Goal: Information Seeking & Learning: Get advice/opinions

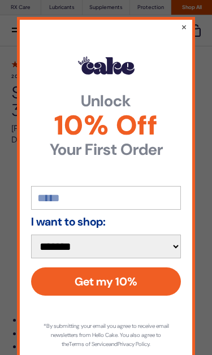
click at [170, 250] on select "**********" at bounding box center [106, 247] width 150 height 24
click at [185, 32] on button "×" at bounding box center [184, 26] width 6 height 11
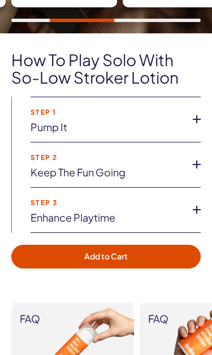
scroll to position [804, 0]
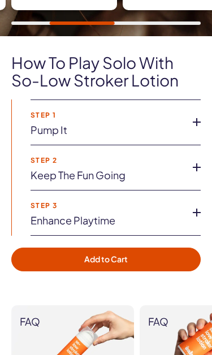
click at [194, 124] on icon at bounding box center [196, 122] width 17 height 17
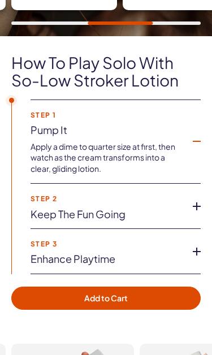
click at [185, 212] on li "Step 2 Keep the fun going Use as little or as much So-Low Stroker Lotion as you…" at bounding box center [116, 206] width 170 height 45
click at [194, 208] on icon at bounding box center [196, 206] width 17 height 17
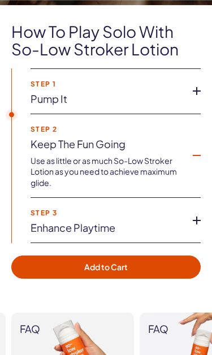
scroll to position [836, 0]
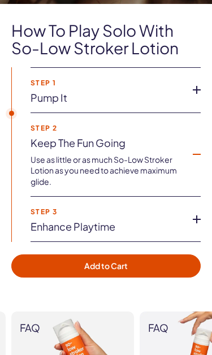
click at [188, 223] on icon at bounding box center [196, 219] width 17 height 17
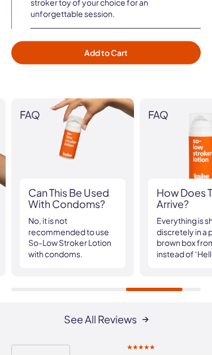
scroll to position [1043, 0]
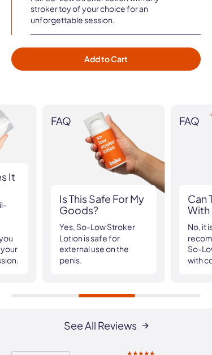
click at [124, 201] on h3 "Is this safe for my goods?" at bounding box center [103, 204] width 89 height 23
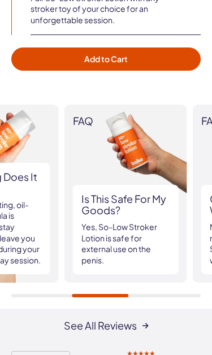
click at [133, 205] on h3 "Is this safe for my goods?" at bounding box center [125, 204] width 89 height 23
click at [114, 238] on p "Yes, So-Low Stroker Lotion is safe for external use on the penis." at bounding box center [125, 244] width 89 height 44
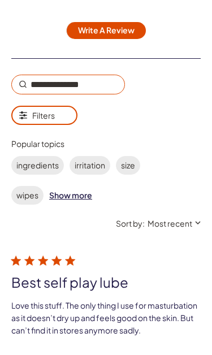
scroll to position [1625, 0]
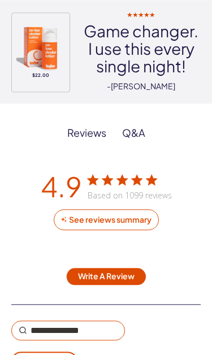
click at [124, 283] on button "Write A Review" at bounding box center [106, 276] width 80 height 17
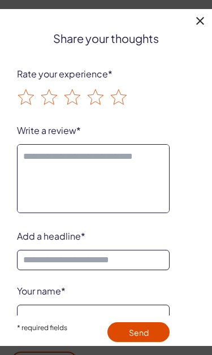
click at [128, 162] on textarea "Write a review" at bounding box center [93, 178] width 153 height 69
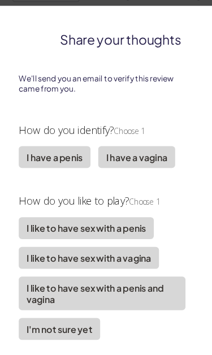
scroll to position [319, 0]
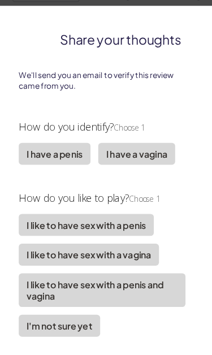
click at [62, 131] on label "I have a penis" at bounding box center [48, 138] width 63 height 19
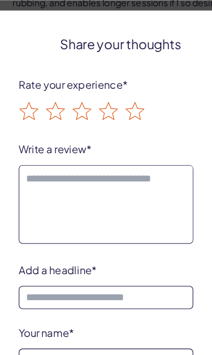
scroll to position [2228, 0]
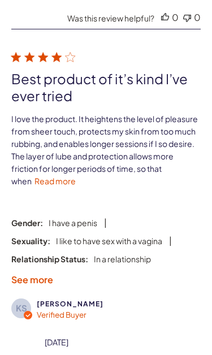
scroll to position [2094, 0]
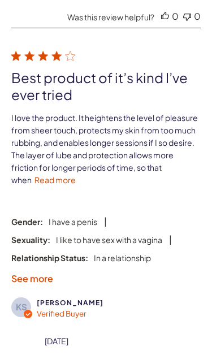
click at [55, 185] on link "Read more" at bounding box center [54, 180] width 41 height 10
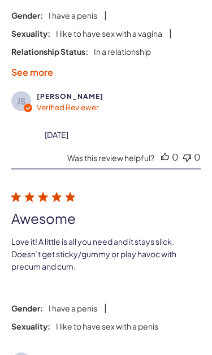
scroll to position [3160, 0]
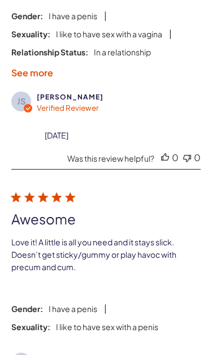
click at [41, 79] on label "See more" at bounding box center [32, 73] width 42 height 12
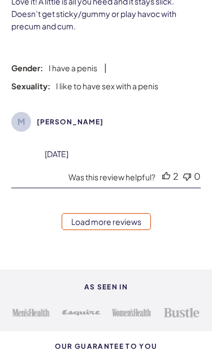
scroll to position [3415, 0]
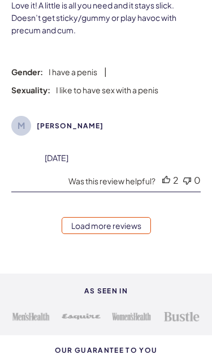
click at [129, 234] on link "Load more reviews" at bounding box center [106, 225] width 89 height 17
click at [127, 234] on link "Load more reviews" at bounding box center [106, 225] width 89 height 17
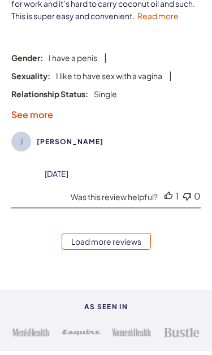
click at [129, 250] on link "Load more reviews" at bounding box center [106, 241] width 89 height 17
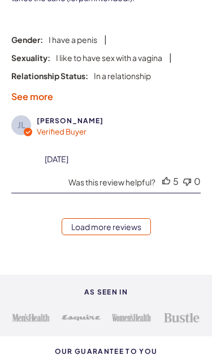
scroll to position [6505, 0]
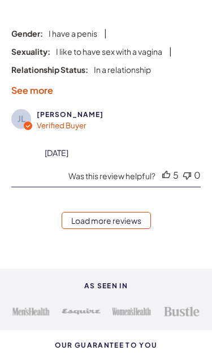
click at [139, 229] on link "Load more reviews" at bounding box center [106, 220] width 89 height 17
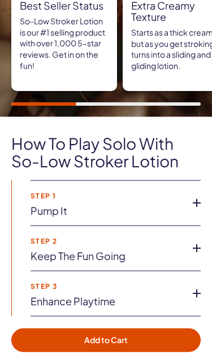
scroll to position [0, 0]
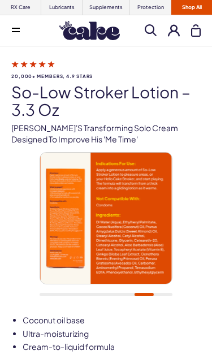
click at [149, 28] on span at bounding box center [151, 30] width 12 height 12
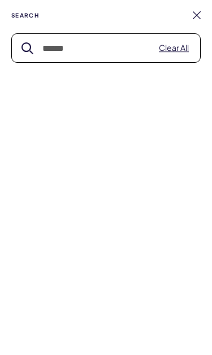
click at [198, 18] on link at bounding box center [197, 15] width 8 height 8
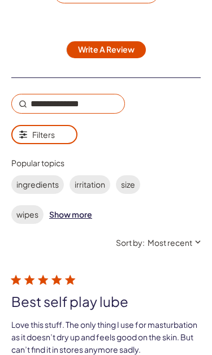
click at [85, 103] on input "Search reviews" at bounding box center [68, 104] width 114 height 20
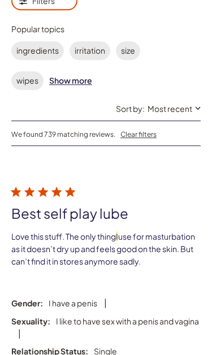
scroll to position [1693, 0]
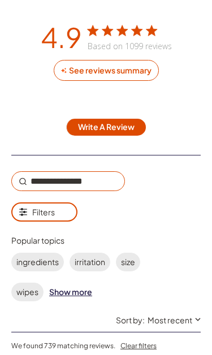
click at [107, 177] on input "Search reviews" at bounding box center [68, 181] width 114 height 20
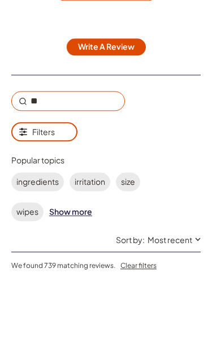
type input "*"
type input "**********"
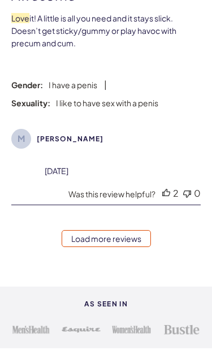
scroll to position [3471, 0]
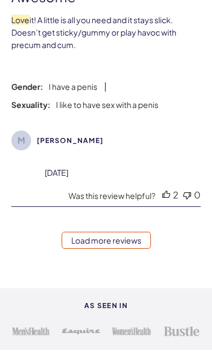
click at [136, 242] on link "Load more reviews" at bounding box center [106, 240] width 89 height 17
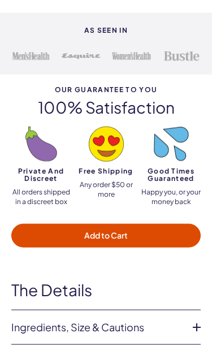
scroll to position [5394, 0]
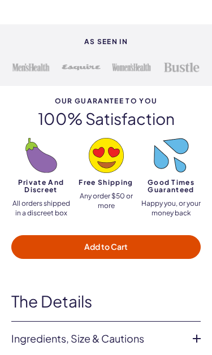
click at [52, 218] on p "All orders shipped in a discreet box" at bounding box center [40, 208] width 59 height 19
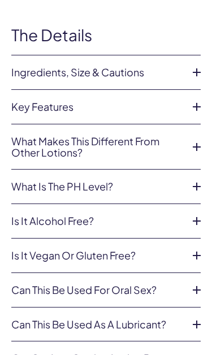
scroll to position [5662, 0]
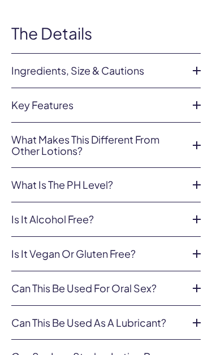
click at [196, 79] on icon at bounding box center [196, 70] width 17 height 17
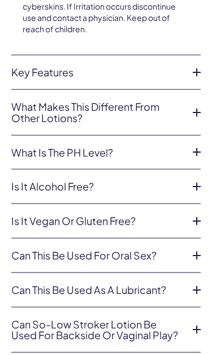
scroll to position [5956, 0]
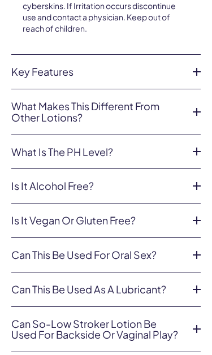
click at [195, 253] on icon at bounding box center [196, 254] width 17 height 17
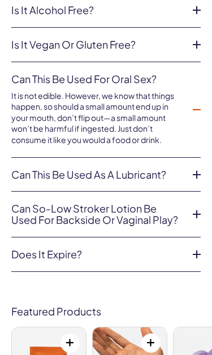
scroll to position [5871, 0]
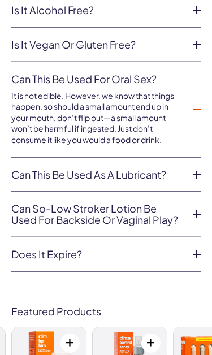
click at [195, 223] on icon at bounding box center [196, 214] width 17 height 17
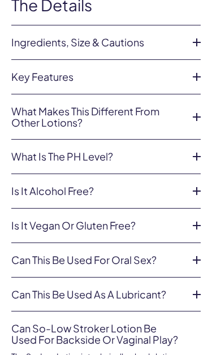
scroll to position [5684, 0]
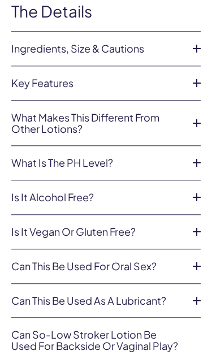
scroll to position [5684, 0]
